Goal: Task Accomplishment & Management: Manage account settings

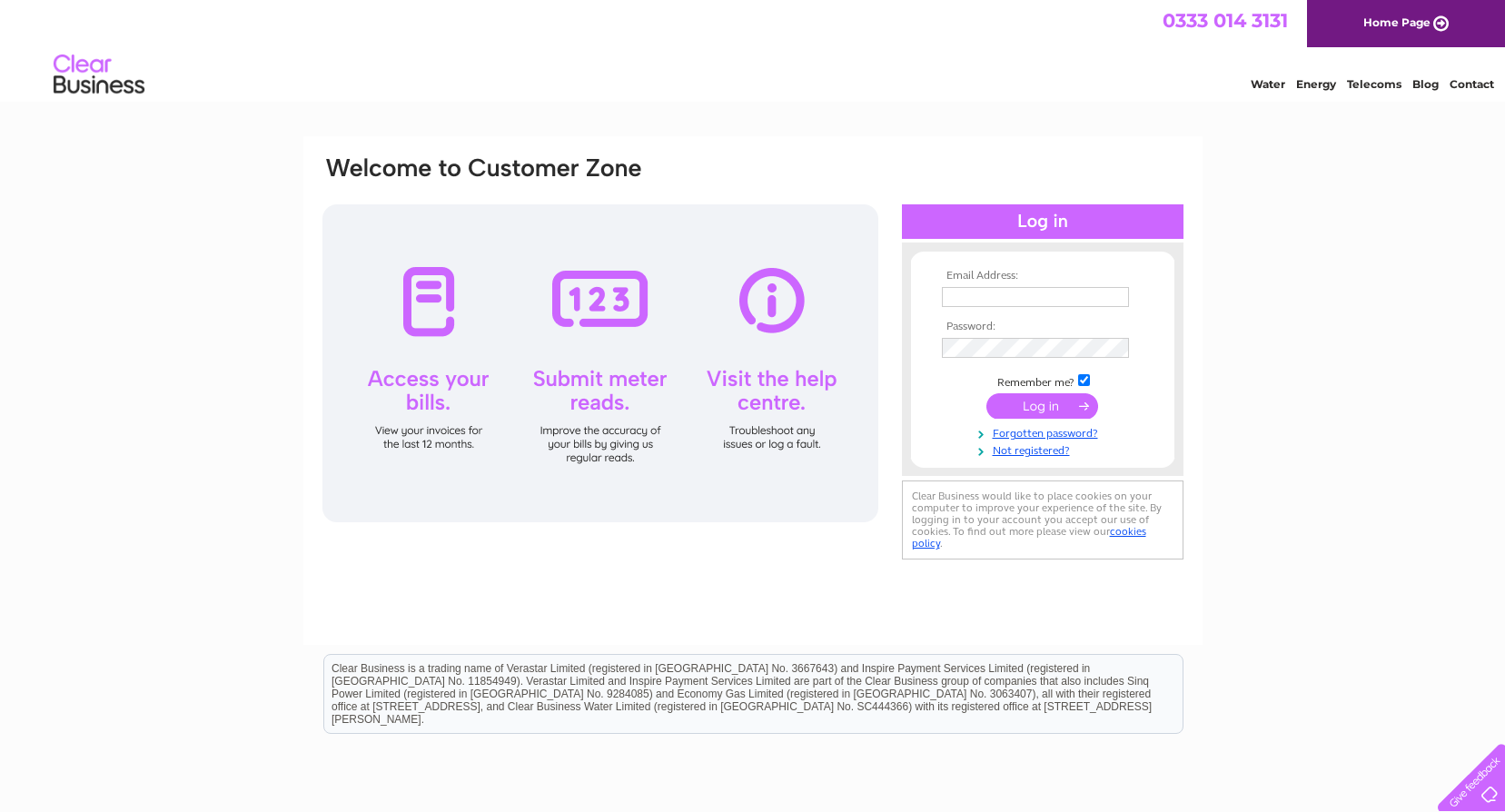
type input "[EMAIL_ADDRESS][DOMAIN_NAME]"
click at [1033, 406] on input "submit" at bounding box center [1042, 406] width 112 height 25
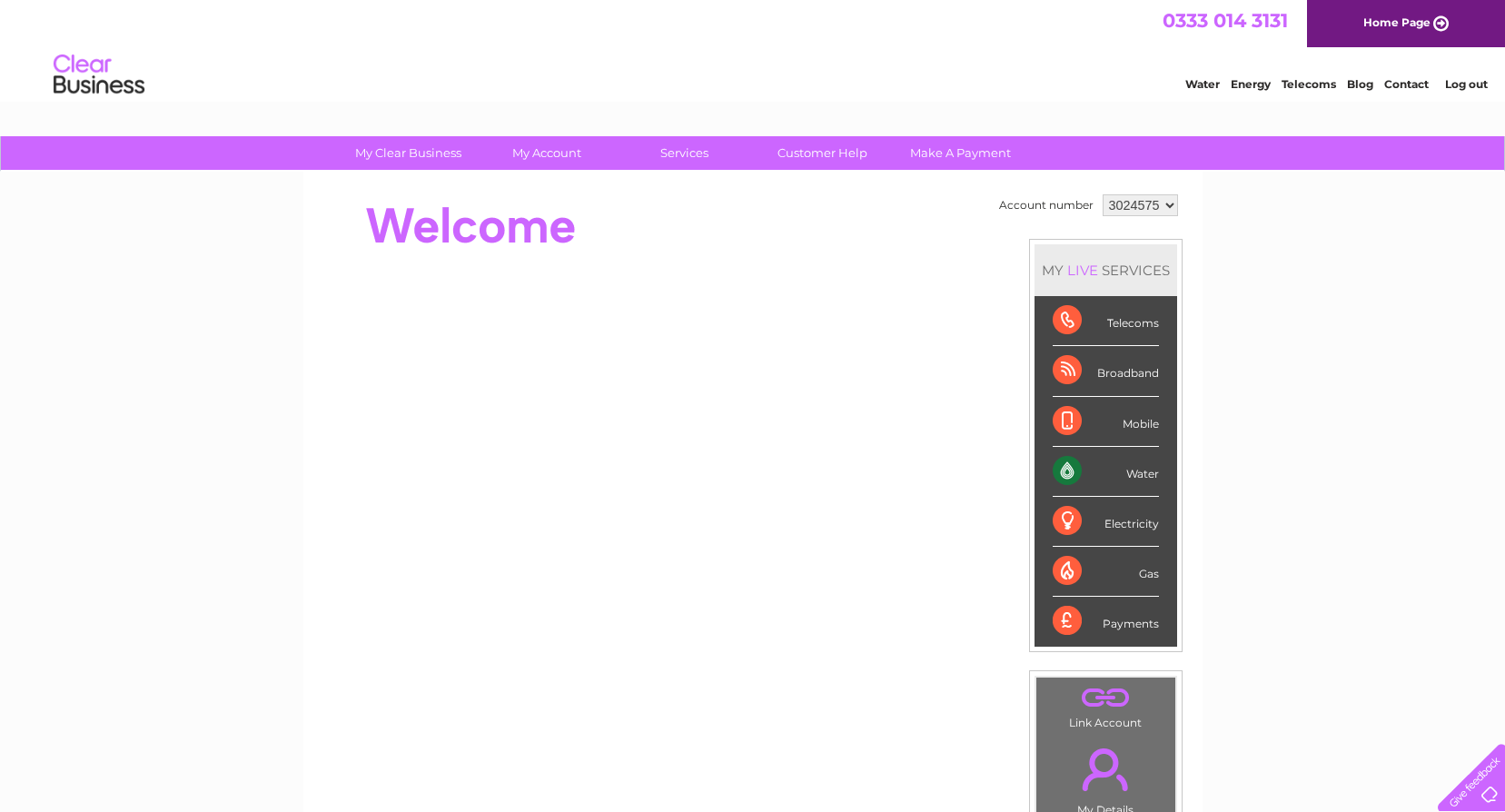
click at [1064, 478] on div "Water" at bounding box center [1106, 471] width 106 height 50
click at [1073, 472] on div "Water" at bounding box center [1106, 471] width 106 height 50
drag, startPoint x: 1073, startPoint y: 472, endPoint x: 1138, endPoint y: 467, distance: 65.2
click at [1138, 467] on div "Water" at bounding box center [1106, 471] width 106 height 50
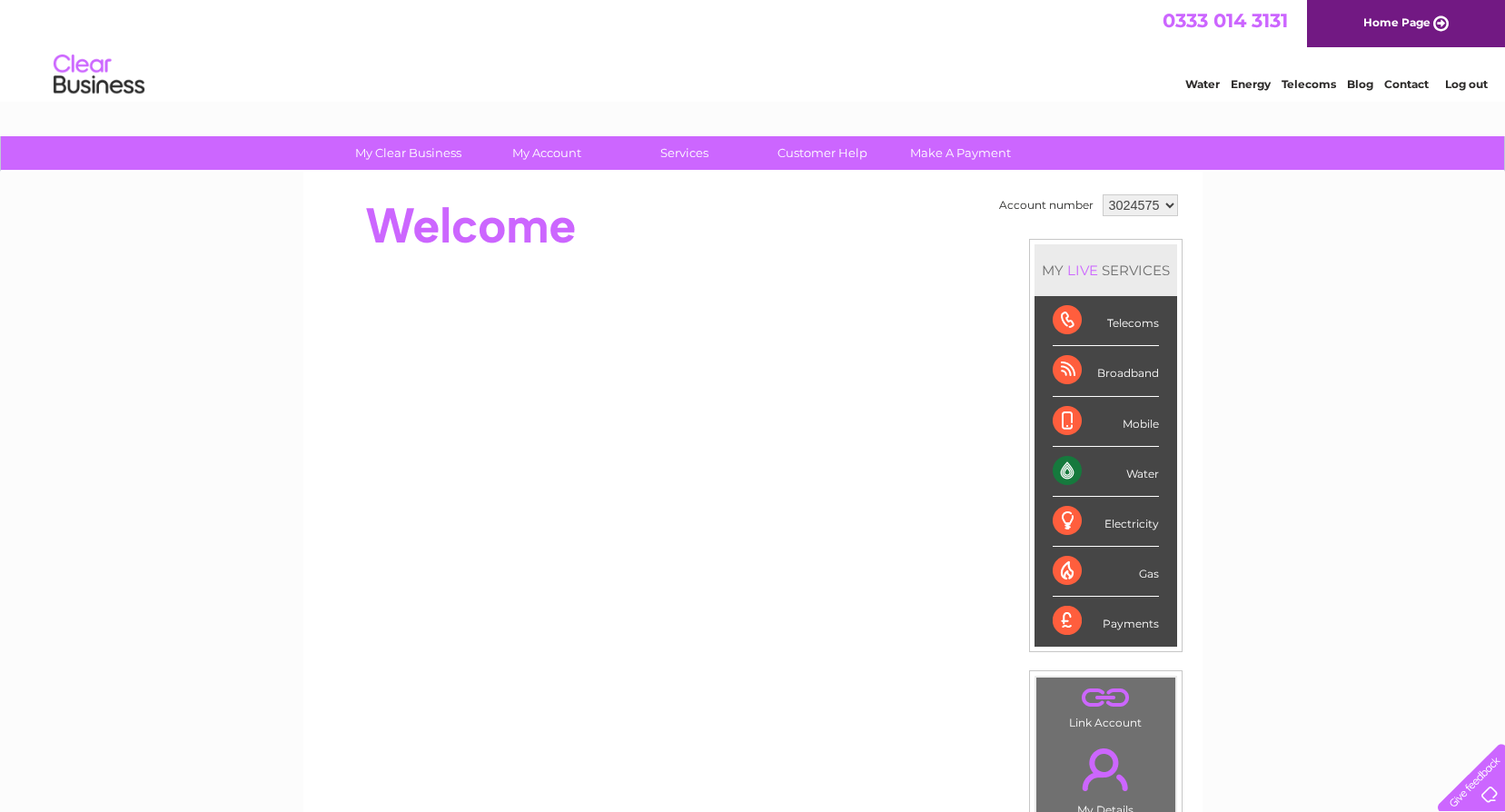
click at [1138, 467] on div "Water" at bounding box center [1106, 471] width 106 height 50
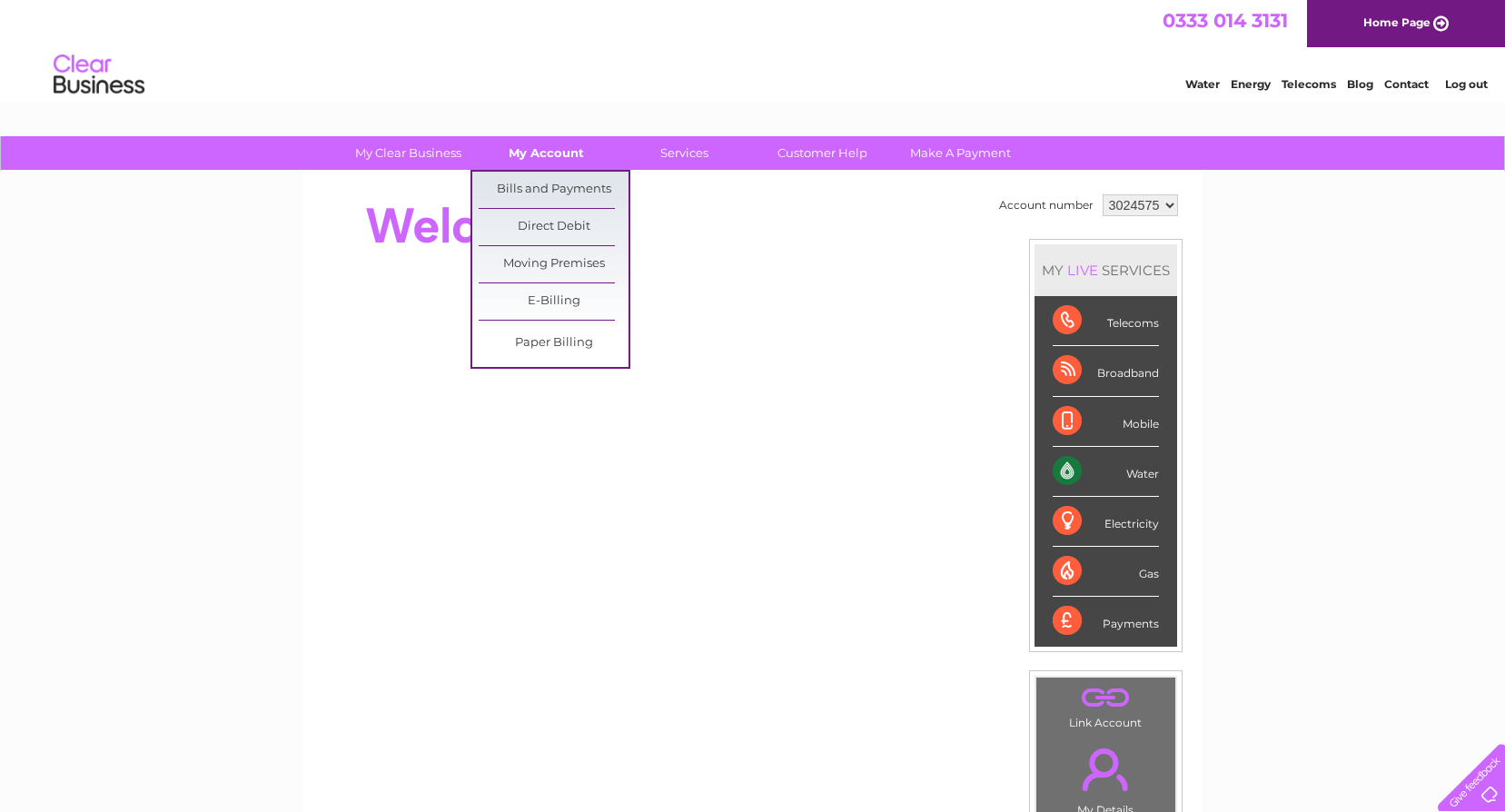
click at [528, 153] on link "My Account" at bounding box center [546, 153] width 150 height 34
click at [526, 186] on link "Bills and Payments" at bounding box center [553, 189] width 150 height 37
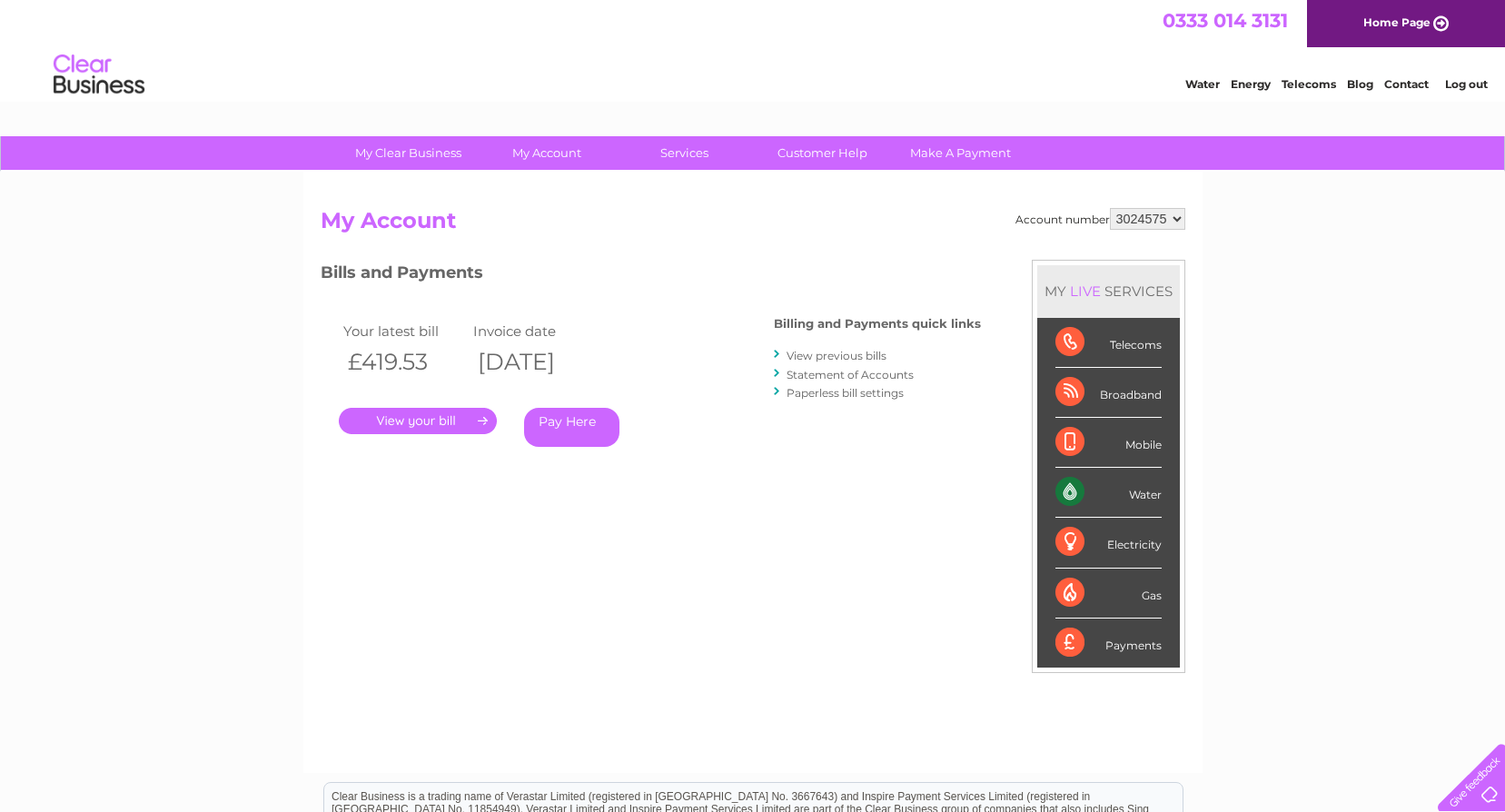
click at [455, 417] on link "." at bounding box center [418, 421] width 158 height 26
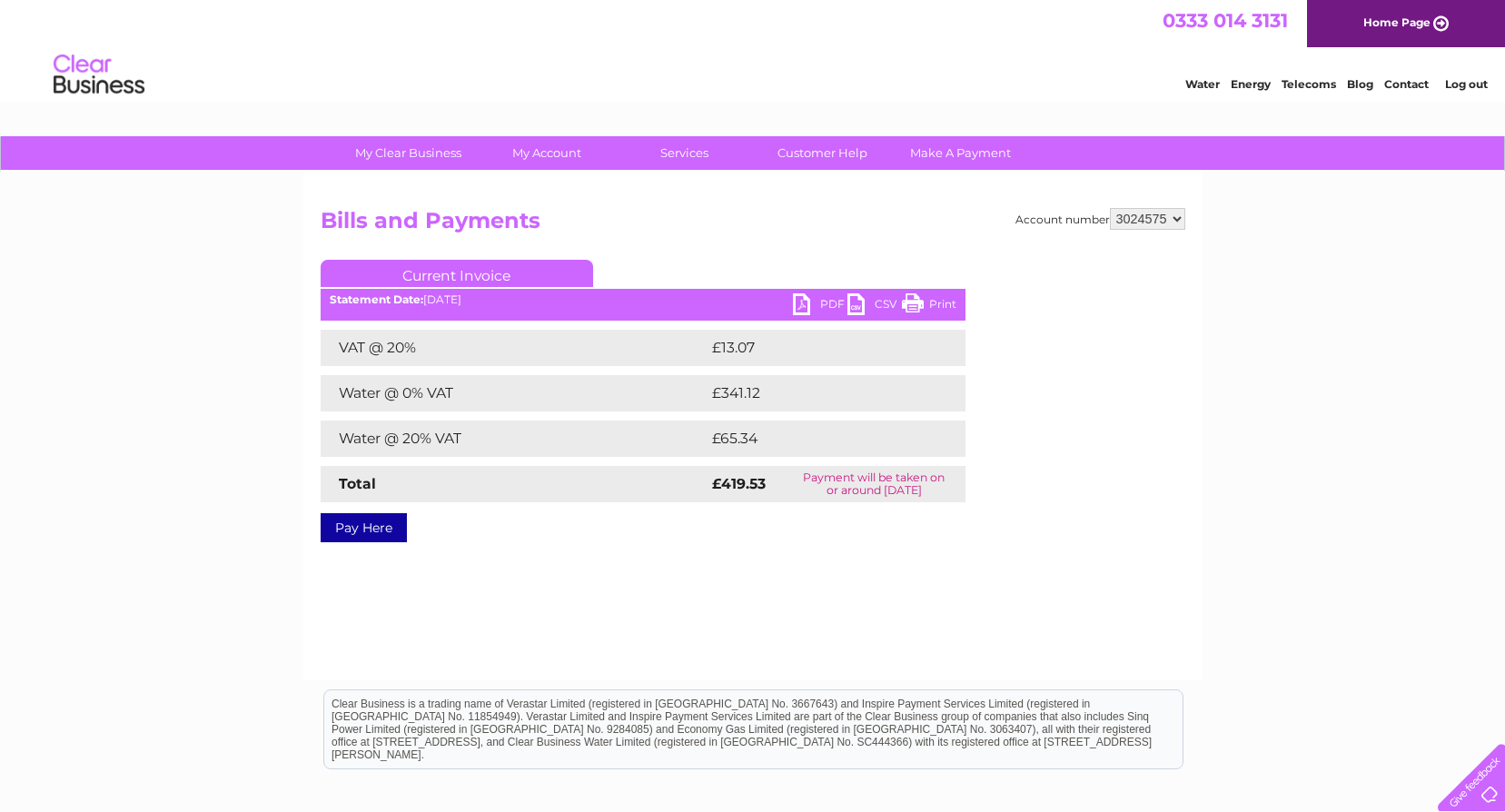
click at [794, 301] on link "PDF" at bounding box center [821, 307] width 55 height 26
